Goal: Information Seeking & Learning: Learn about a topic

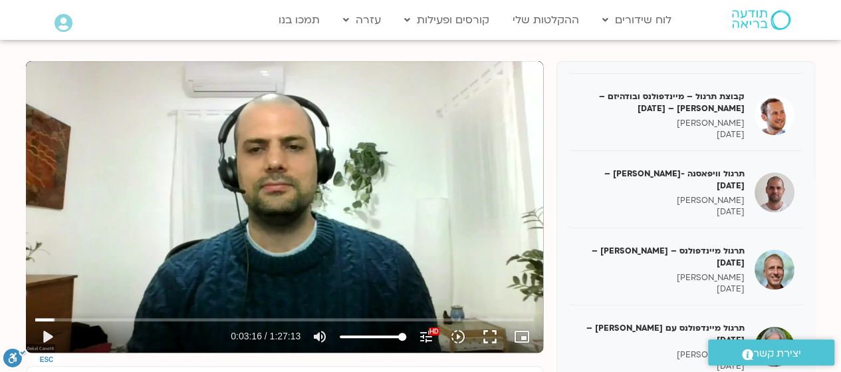
scroll to position [223, 0]
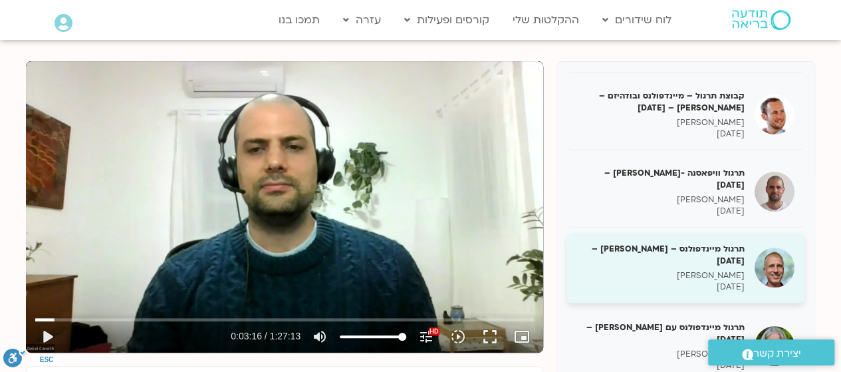
click at [730, 243] on h5 "תרגול מיינדפולנס – [PERSON_NAME] – [DATE]" at bounding box center [661, 255] width 168 height 24
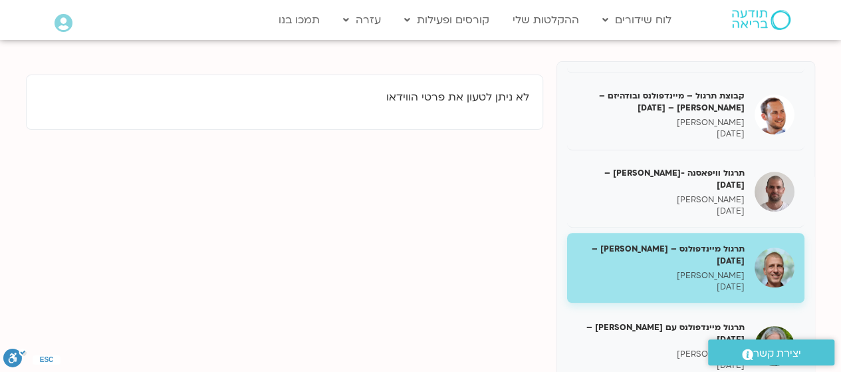
click at [713, 281] on p "[DATE]" at bounding box center [661, 286] width 168 height 11
click at [721, 270] on p "[PERSON_NAME]" at bounding box center [661, 275] width 168 height 11
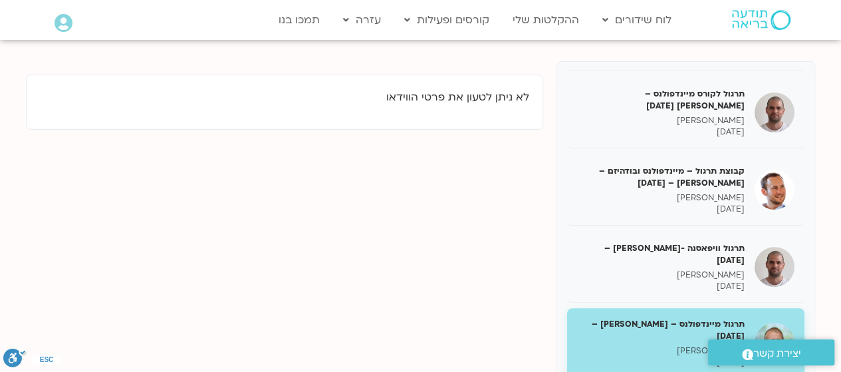
scroll to position [144, 0]
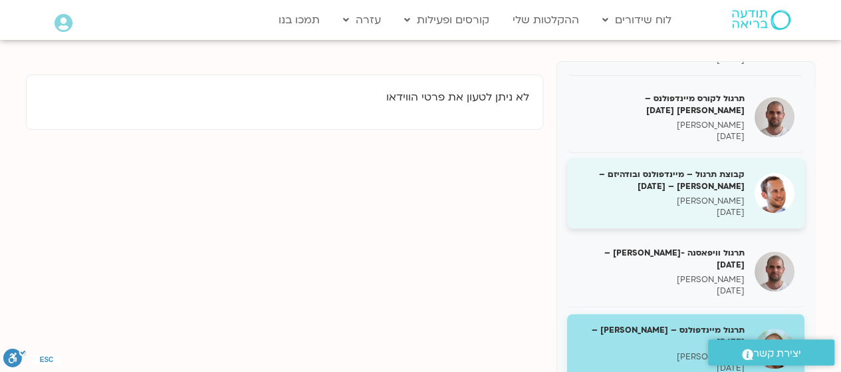
click at [721, 204] on p "[PERSON_NAME]" at bounding box center [661, 201] width 168 height 11
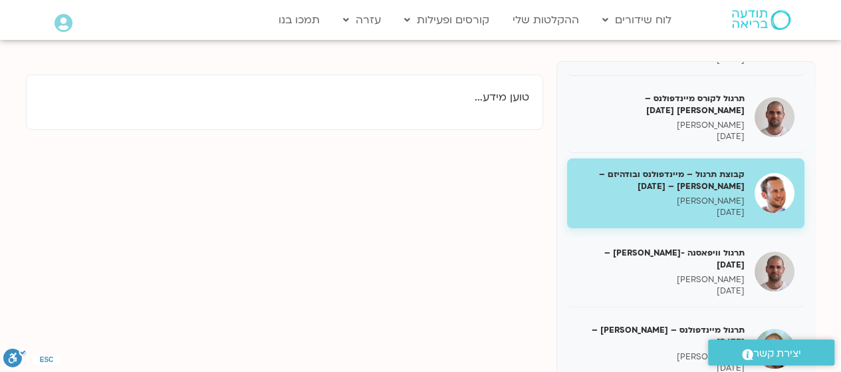
click at [724, 204] on p "[PERSON_NAME]" at bounding box center [661, 201] width 168 height 11
click at [736, 192] on div "קבוצת תרגול – מיינדפולנס ובודהיזם – [PERSON_NAME] – [DATE] [PERSON_NAME] [DATE]" at bounding box center [661, 193] width 168 height 50
click at [736, 193] on div "קבוצת תרגול – מיינדפולנס ובודהיזם – [PERSON_NAME] – [DATE] [PERSON_NAME] [DATE]" at bounding box center [661, 193] width 168 height 50
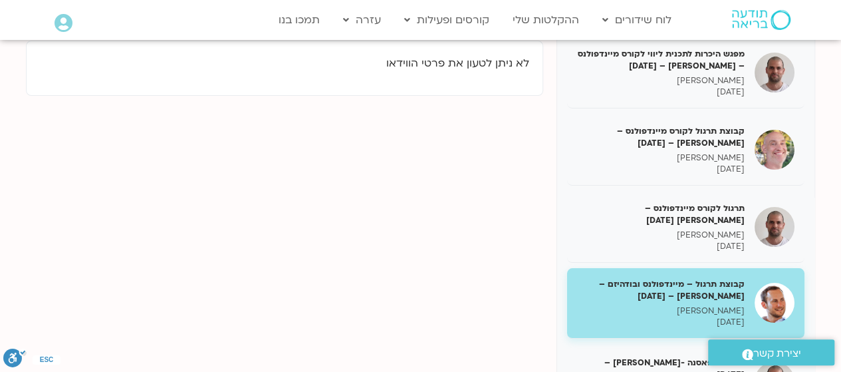
scroll to position [188, 0]
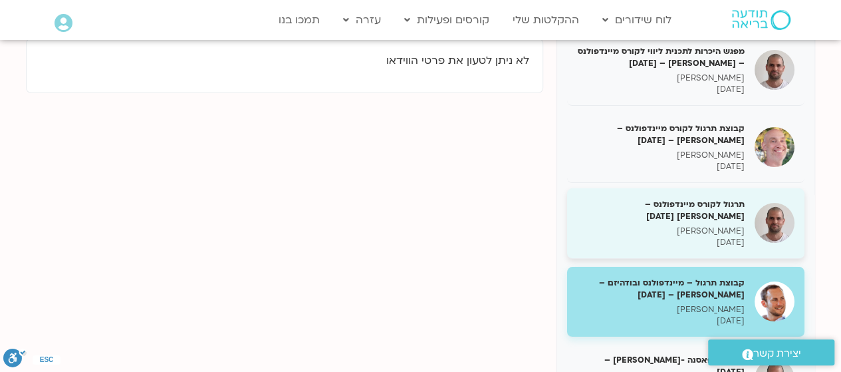
click at [728, 222] on h5 "תרגול לקורס מיינדפולנס – [PERSON_NAME] [DATE]" at bounding box center [661, 210] width 168 height 24
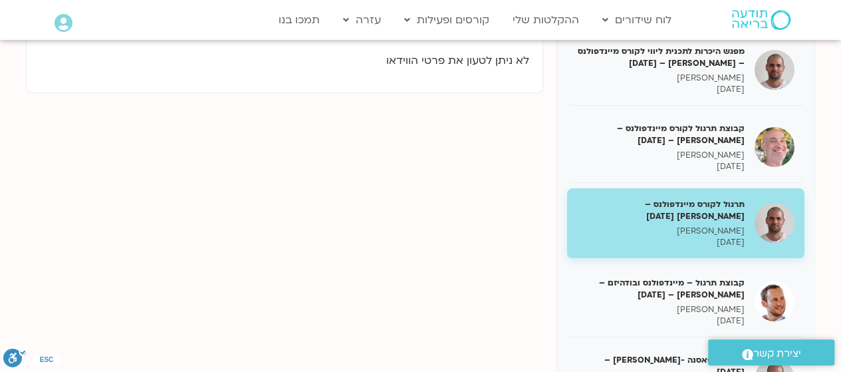
click at [723, 233] on p "[PERSON_NAME]" at bounding box center [661, 230] width 168 height 11
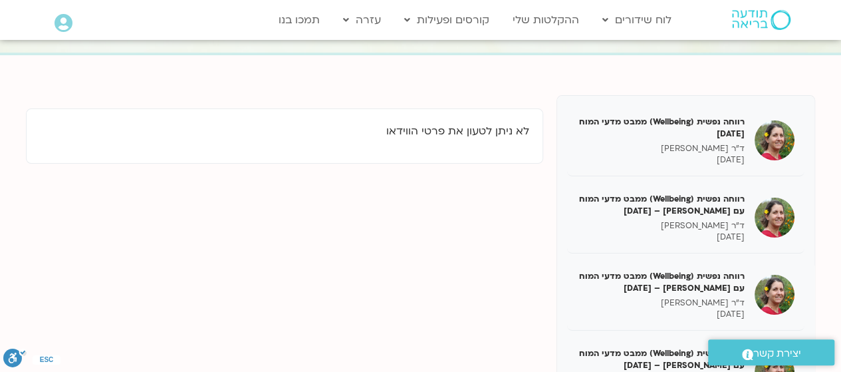
scroll to position [138, 0]
